Goal: Complete application form: Complete application form

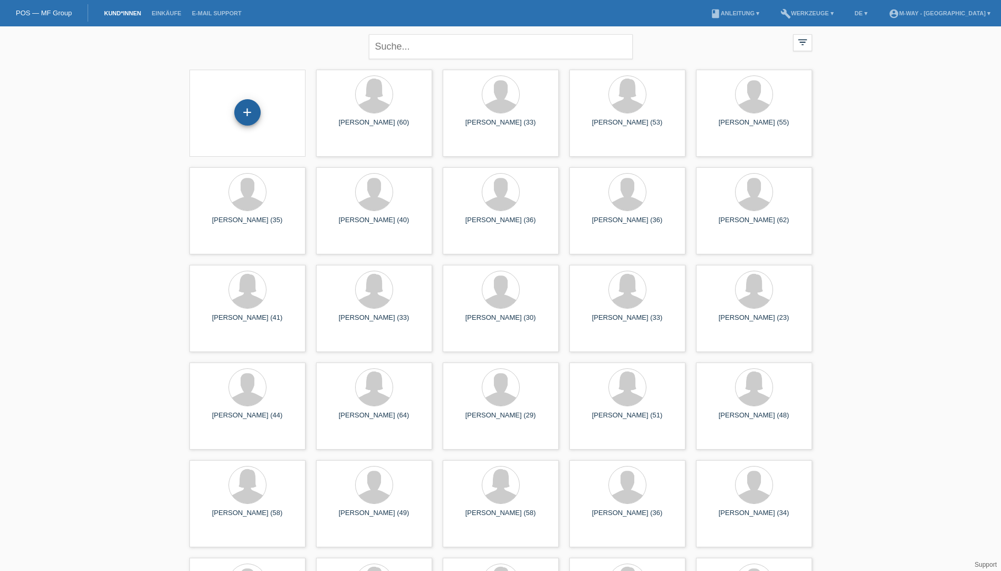
click at [251, 113] on div "+" at bounding box center [247, 112] width 26 height 26
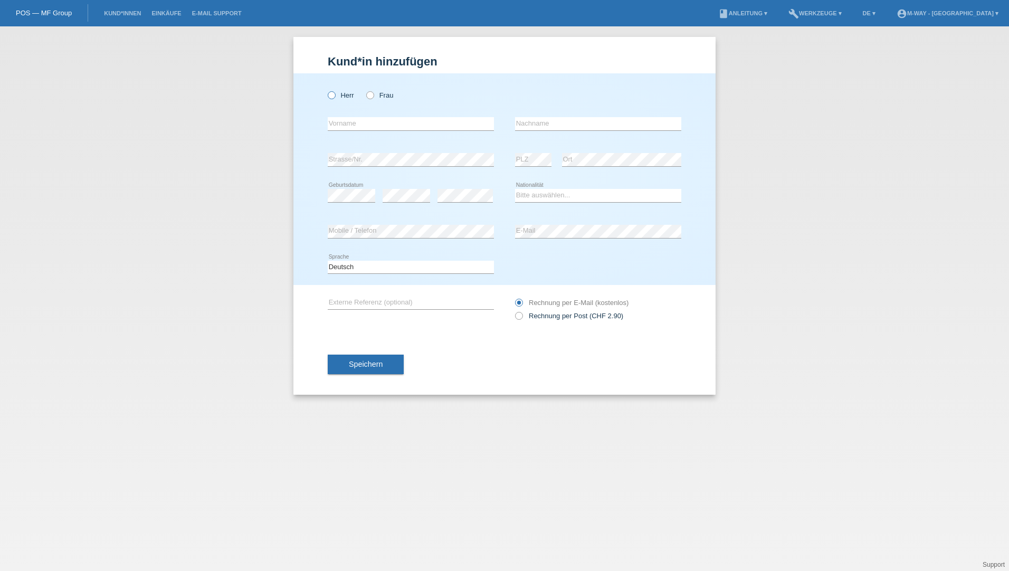
click at [348, 96] on label "Herr" at bounding box center [341, 95] width 26 height 8
click at [335, 96] on input "Herr" at bounding box center [331, 94] width 7 height 7
radio input "true"
click at [349, 118] on input "text" at bounding box center [411, 123] width 166 height 13
type input "[PERSON_NAME]"
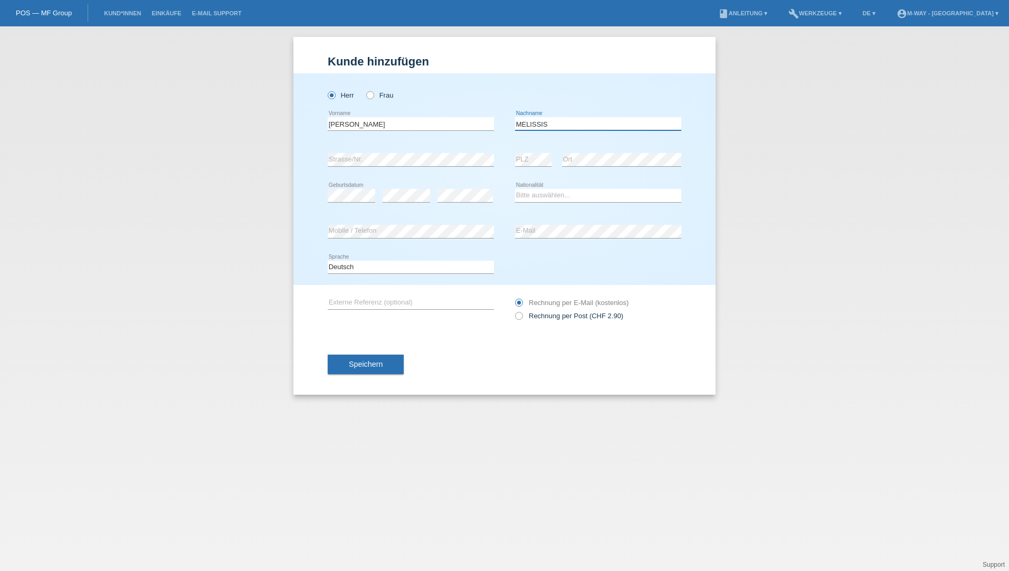
type input "MELISSIS"
click at [533, 195] on select "Bitte auswählen... Schweiz Deutschland Liechtenstein Österreich ------------ Af…" at bounding box center [598, 195] width 166 height 13
select select "GR"
click at [515, 189] on select "Bitte auswählen... Schweiz Deutschland Liechtenstein Österreich ------------ Af…" at bounding box center [598, 195] width 166 height 13
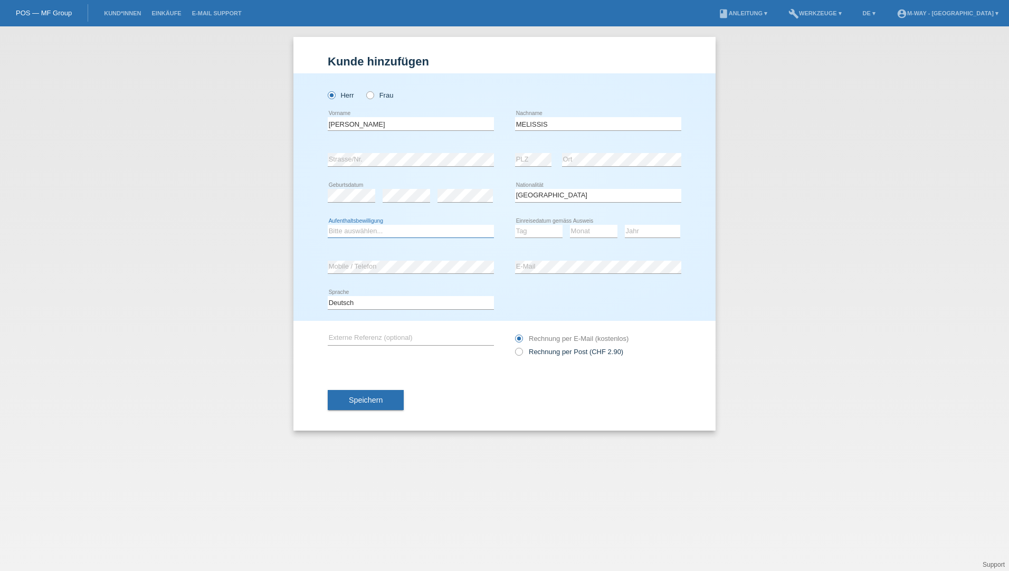
click at [360, 231] on select "Bitte auswählen... C B B - Flüchtlingsstatus Andere" at bounding box center [411, 231] width 166 height 13
select select "B"
click at [328, 225] on select "Bitte auswählen... C B B - Flüchtlingsstatus Andere" at bounding box center [411, 231] width 166 height 13
click at [530, 234] on select "Tag 01 02 03 04 05 06 07 08 09 10 11" at bounding box center [538, 231] width 47 height 13
select select "02"
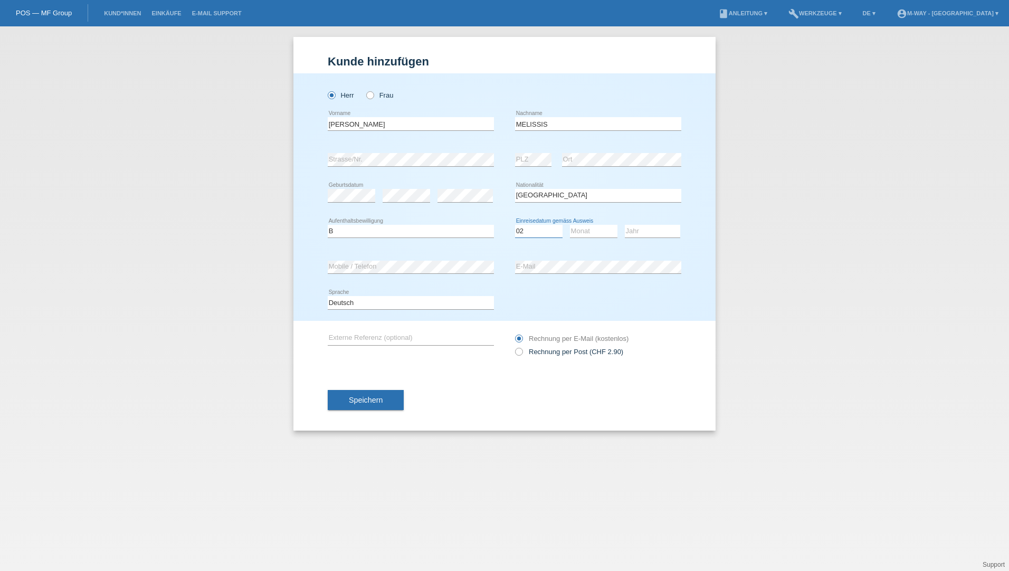
click at [515, 225] on select "Tag 01 02 03 04 05 06 07 08 09 10 11" at bounding box center [538, 231] width 47 height 13
click at [585, 231] on select "Monat 01 02 03 04 05 06 07 08 09 10 11" at bounding box center [593, 231] width 47 height 13
select select "10"
click at [570, 225] on select "Monat 01 02 03 04 05 06 07 08 09 10 11" at bounding box center [593, 231] width 47 height 13
click at [645, 231] on select "Jahr 2025 2024 2023 2022 2021 2020 2019 2018 2017 2016 2015 2014 2013 2012 2011…" at bounding box center [652, 231] width 55 height 13
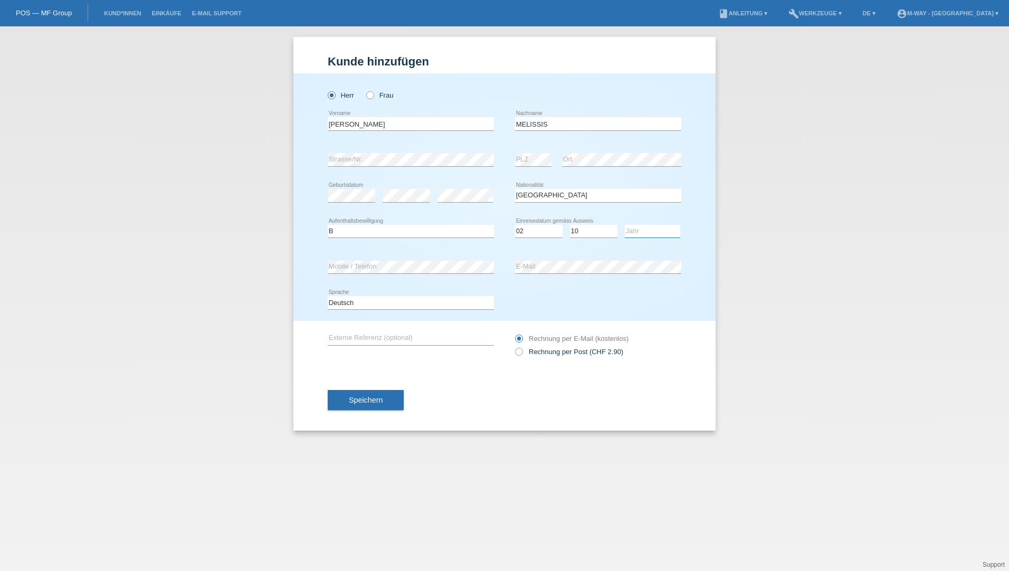
select select "2024"
click at [625, 225] on select "Jahr 2025 2024 2023 2022 2021 2020 2019 2018 2017 2016 2015 2014 2013 2012 2011…" at bounding box center [652, 231] width 55 height 13
click at [354, 402] on span "Speichern" at bounding box center [366, 400] width 34 height 8
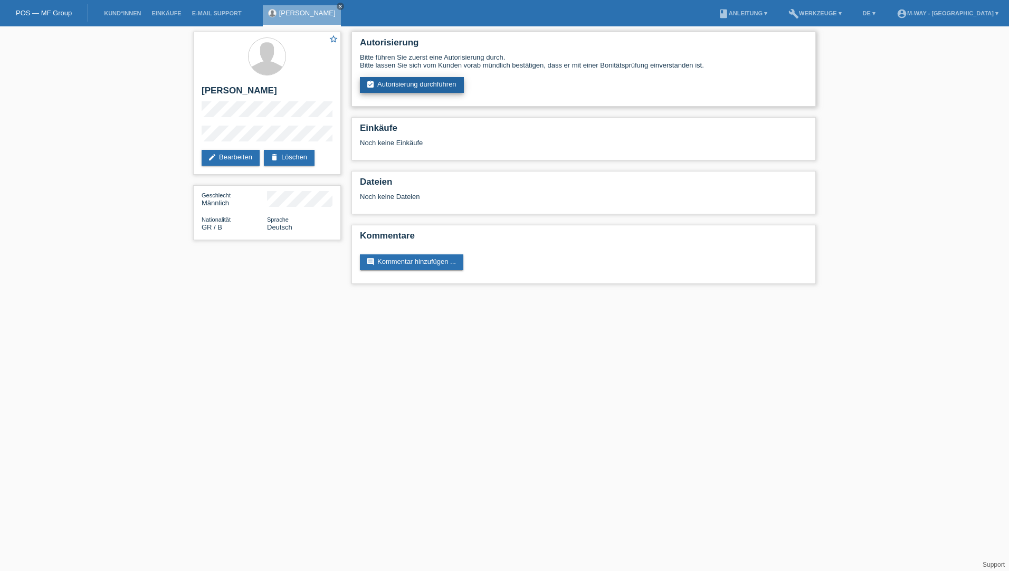
click at [446, 85] on link "assignment_turned_in Autorisierung durchführen" at bounding box center [412, 85] width 104 height 16
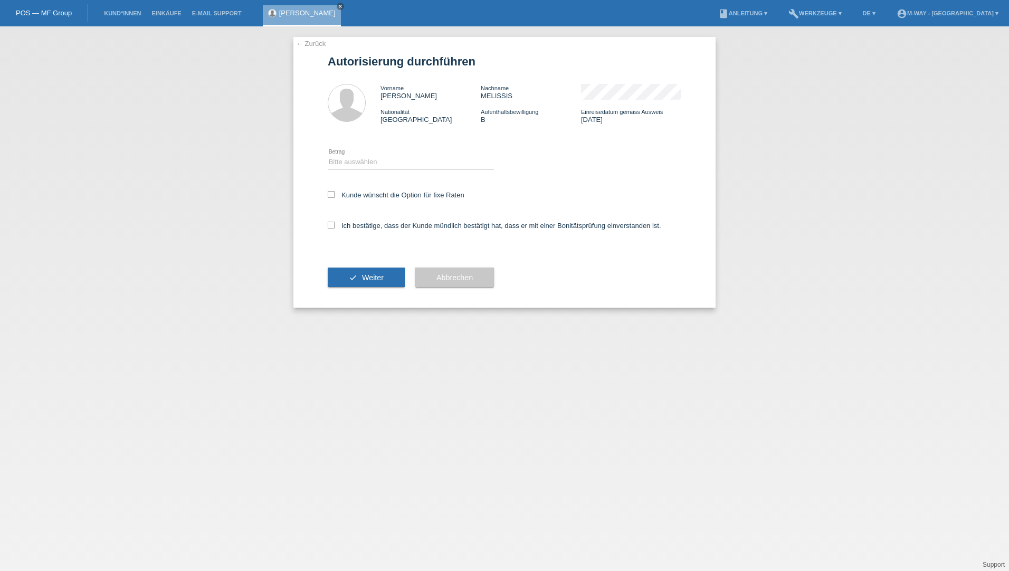
click at [345, 171] on div "Bitte auswählen CHF 1.00 - CHF 499.00 CHF 500.00 - CHF 1'999.00 CHF 2'000.00 - …" at bounding box center [411, 163] width 166 height 36
click at [347, 169] on icon at bounding box center [411, 169] width 166 height 1
click at [350, 165] on select "Bitte auswählen CHF 1.00 - CHF 499.00 CHF 500.00 - CHF 1'999.00 CHF 2'000.00 - …" at bounding box center [411, 162] width 166 height 13
select select "3"
click at [328, 156] on select "Bitte auswählen CHF 1.00 - CHF 499.00 CHF 500.00 - CHF 1'999.00 CHF 2'000.00 - …" at bounding box center [411, 162] width 166 height 13
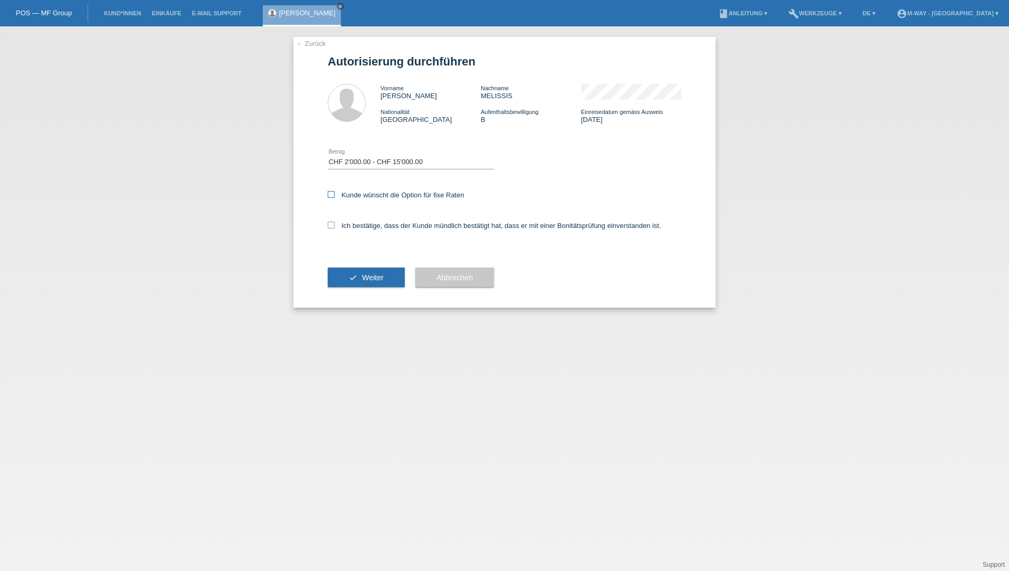
click at [332, 194] on icon at bounding box center [331, 194] width 7 height 7
click at [332, 194] on input "Kunde wünscht die Option für fixe Raten" at bounding box center [331, 194] width 7 height 7
checkbox input "true"
click at [330, 222] on icon at bounding box center [331, 225] width 7 height 7
click at [330, 222] on input "Ich bestätige, dass der Kunde mündlich bestätigt hat, dass er mit einer Bonität…" at bounding box center [331, 225] width 7 height 7
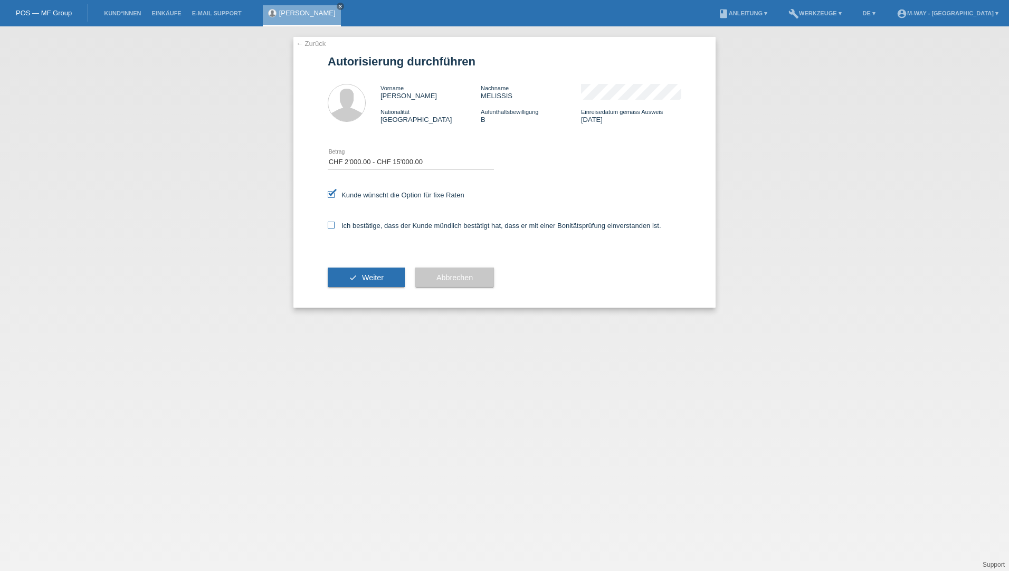
checkbox input "true"
click at [354, 280] on button "check Weiter" at bounding box center [366, 278] width 77 height 20
